Goal: Find specific page/section: Find specific page/section

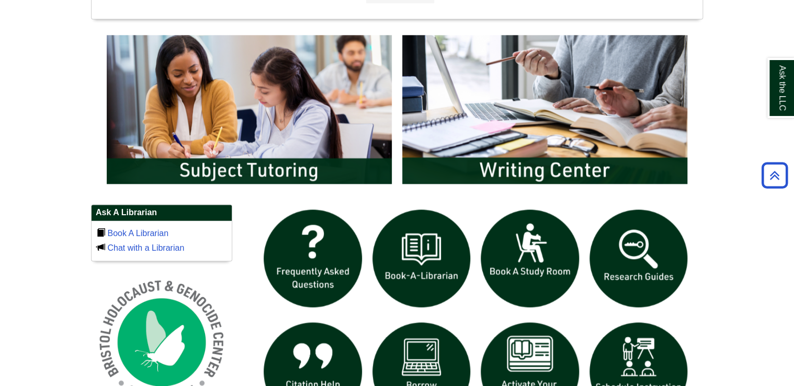
scroll to position [544, 0]
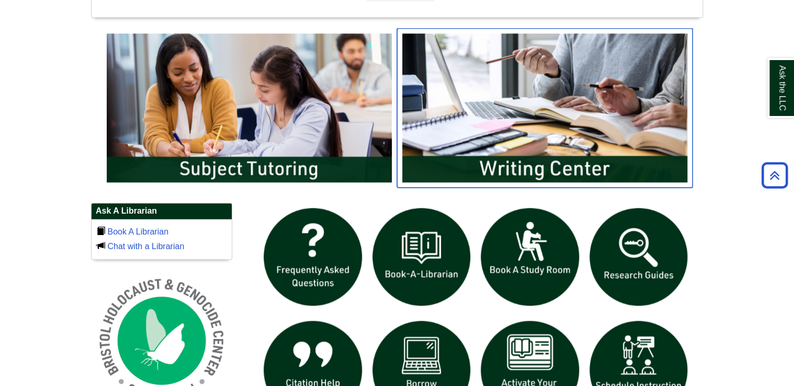
click at [507, 166] on img "slideshow" at bounding box center [544, 107] width 295 height 159
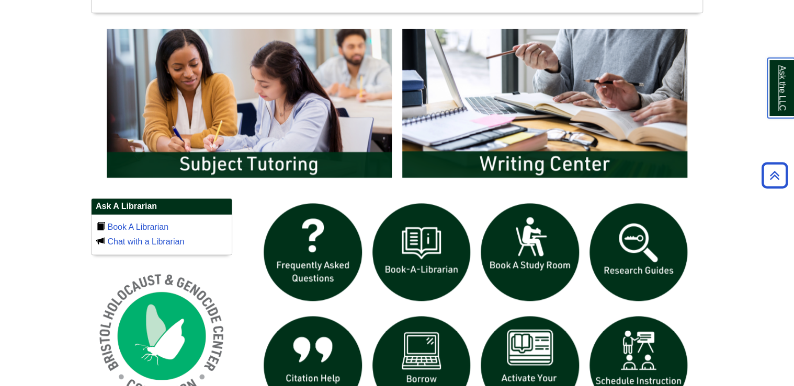
scroll to position [460, 0]
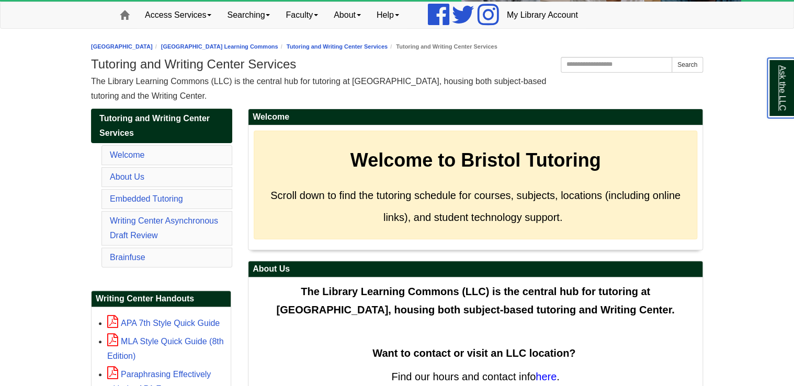
scroll to position [126, 0]
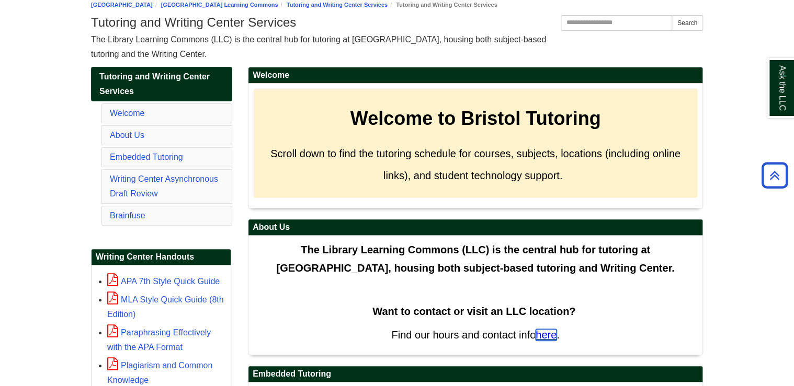
click at [541, 334] on span "here" at bounding box center [546, 335] width 21 height 12
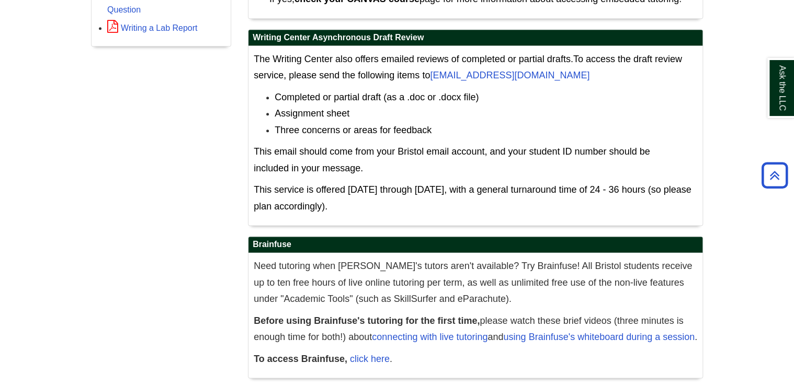
scroll to position [586, 0]
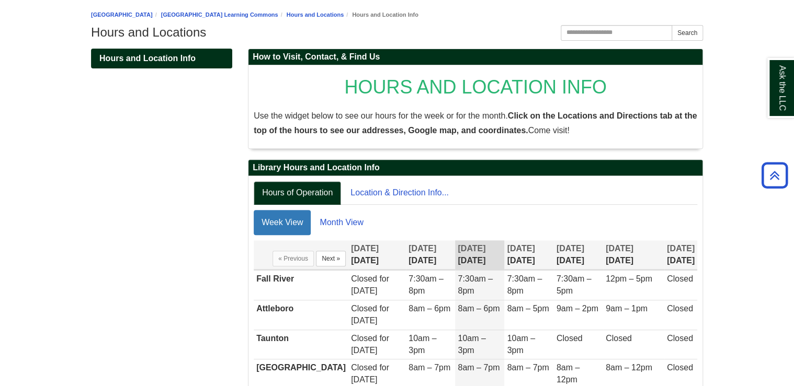
scroll to position [74, 0]
